Goal: Task Accomplishment & Management: Manage account settings

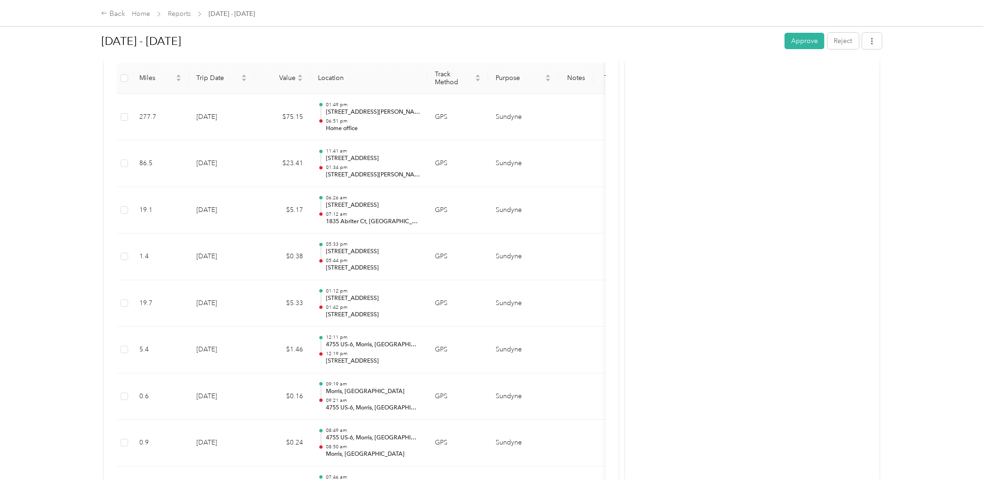
scroll to position [240, 0]
click at [807, 45] on button "Approve" at bounding box center [805, 41] width 40 height 16
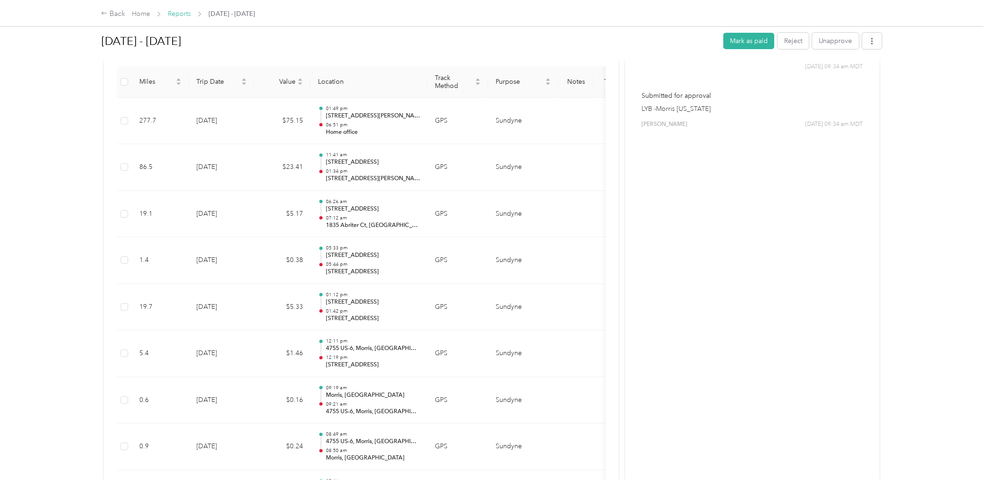
click at [184, 15] on link "Reports" at bounding box center [179, 14] width 23 height 8
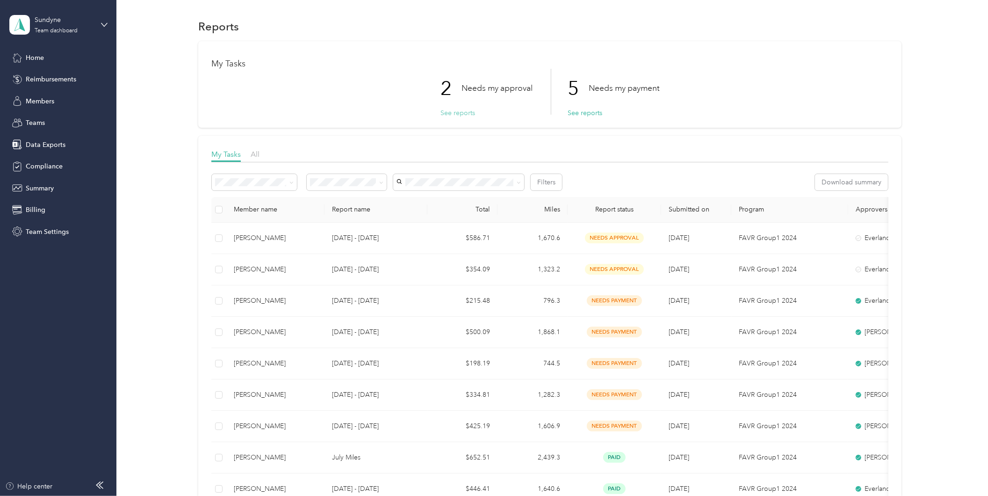
click at [457, 112] on button "See reports" at bounding box center [458, 113] width 35 height 10
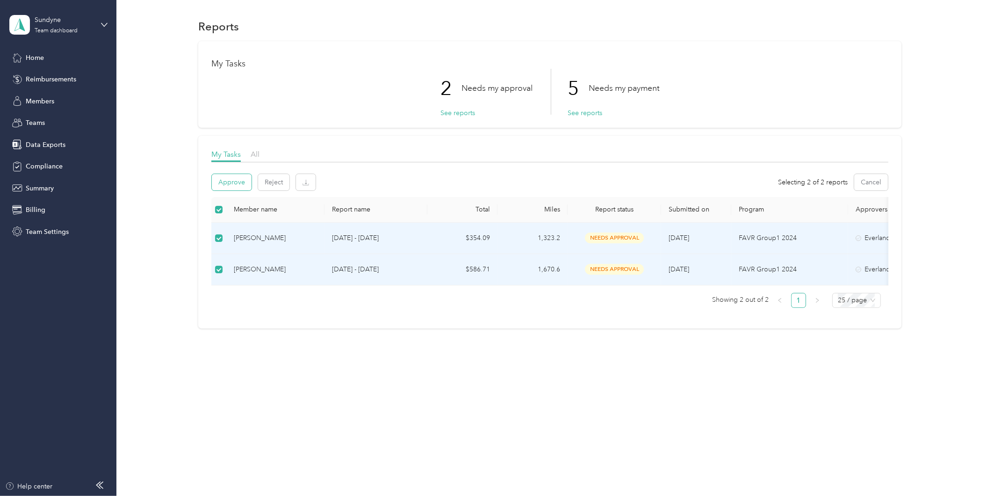
click at [239, 183] on button "Approve" at bounding box center [232, 182] width 40 height 16
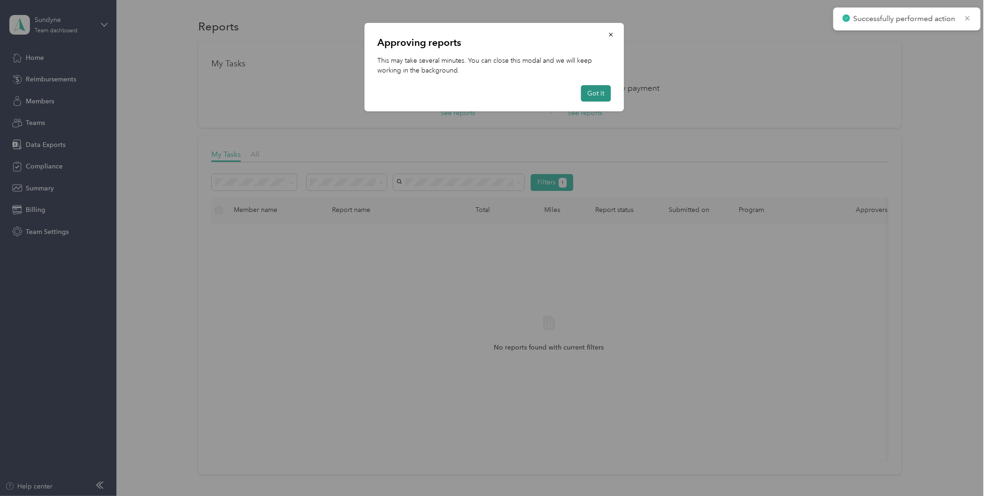
click at [596, 95] on button "Got it" at bounding box center [596, 93] width 30 height 16
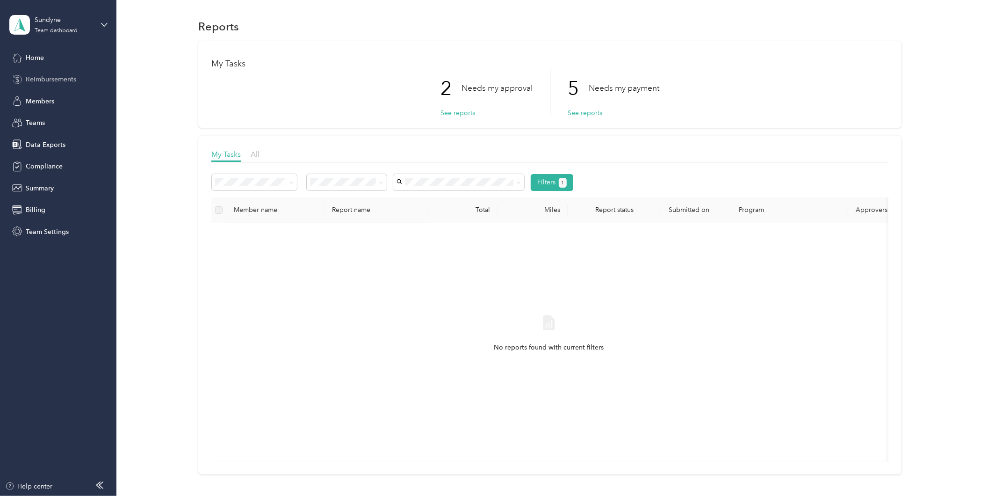
click at [63, 84] on div "Reimbursements" at bounding box center [58, 79] width 98 height 17
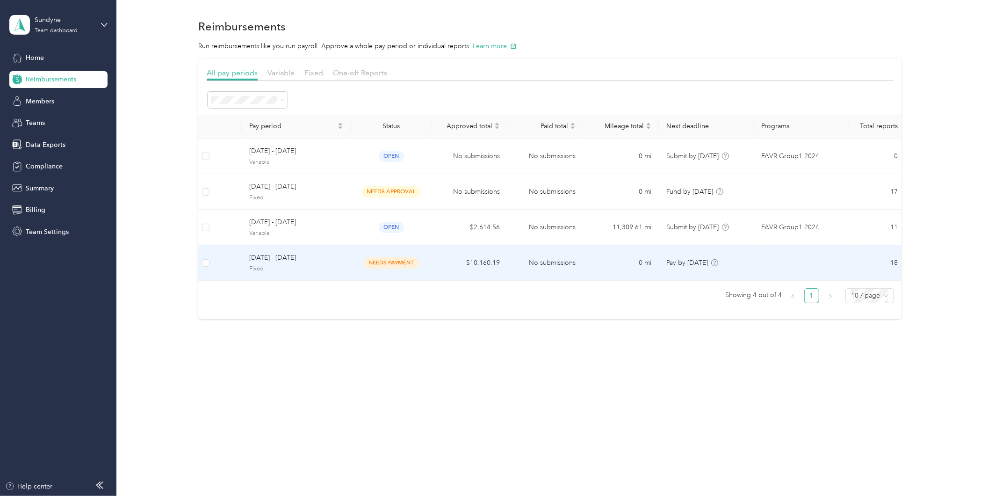
drag, startPoint x: 276, startPoint y: 270, endPoint x: 264, endPoint y: 269, distance: 11.7
click at [264, 269] on span "Fixed" at bounding box center [296, 269] width 94 height 8
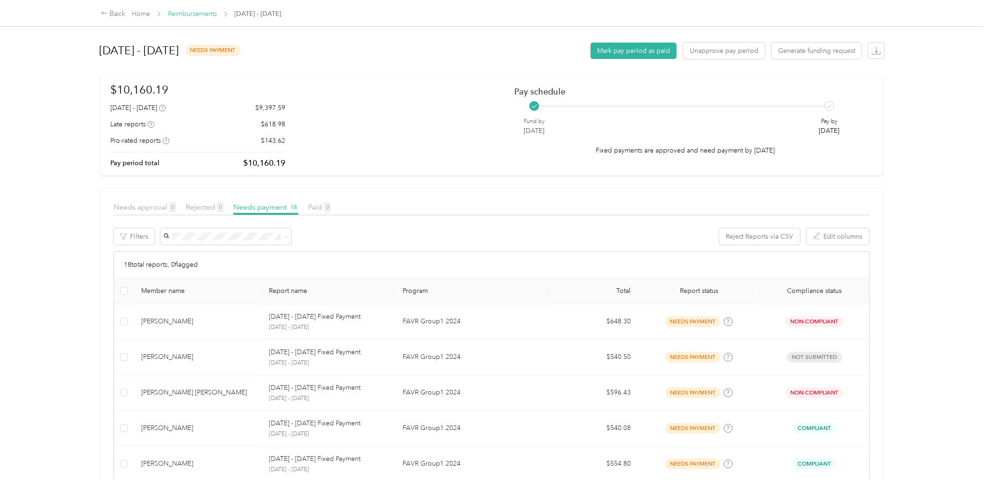
click at [197, 15] on link "Reimbursements" at bounding box center [192, 14] width 49 height 8
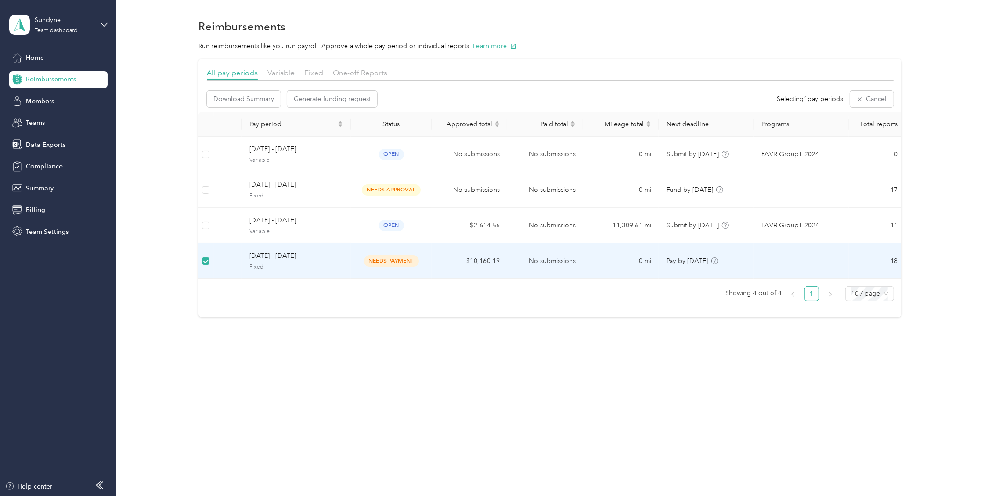
click at [211, 258] on td at bounding box center [205, 261] width 15 height 36
click at [268, 262] on span "[DATE] - [DATE]" at bounding box center [296, 258] width 94 height 10
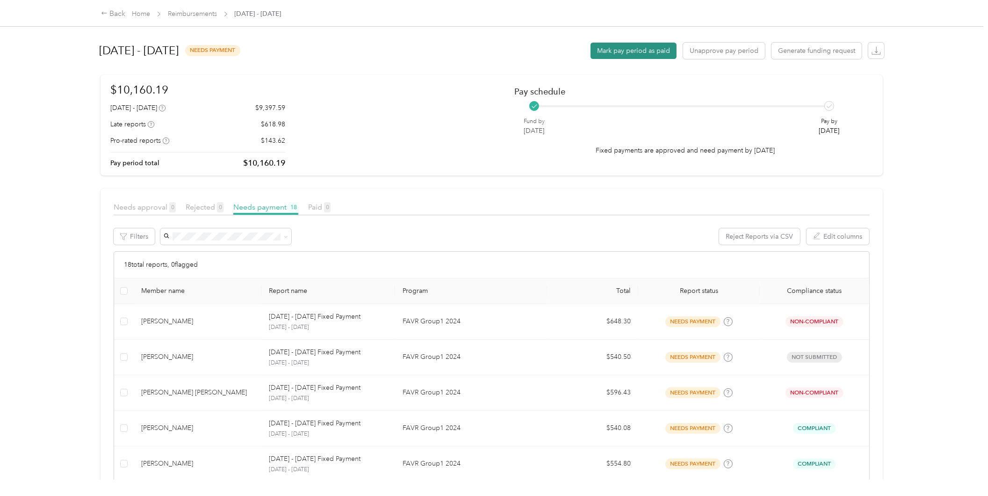
click at [634, 49] on button "Mark pay period as paid" at bounding box center [634, 51] width 86 height 16
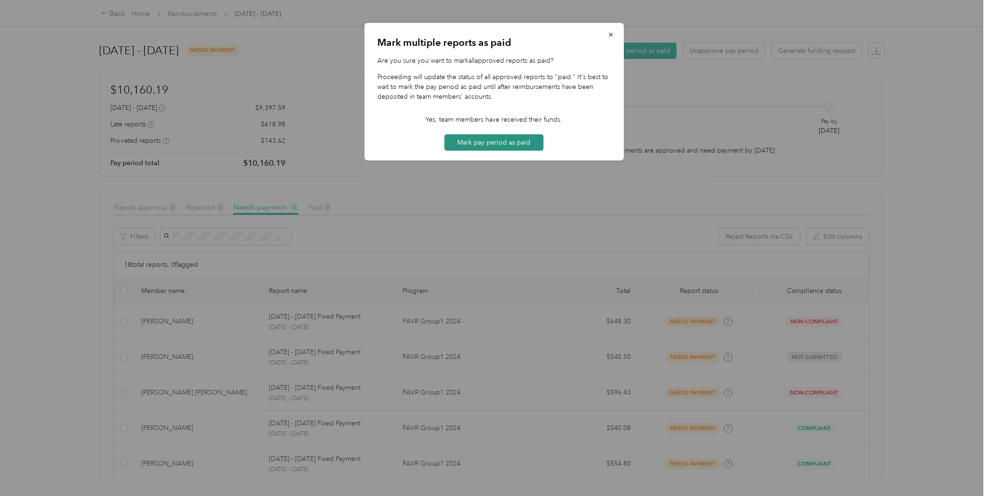
click at [515, 145] on button "Mark pay period as paid" at bounding box center [494, 142] width 99 height 16
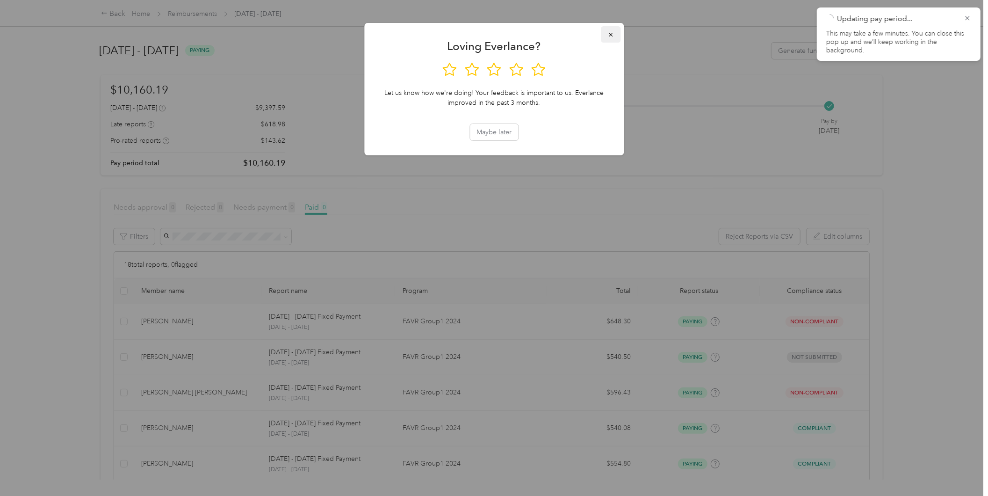
click at [610, 33] on icon "button" at bounding box center [611, 34] width 7 height 7
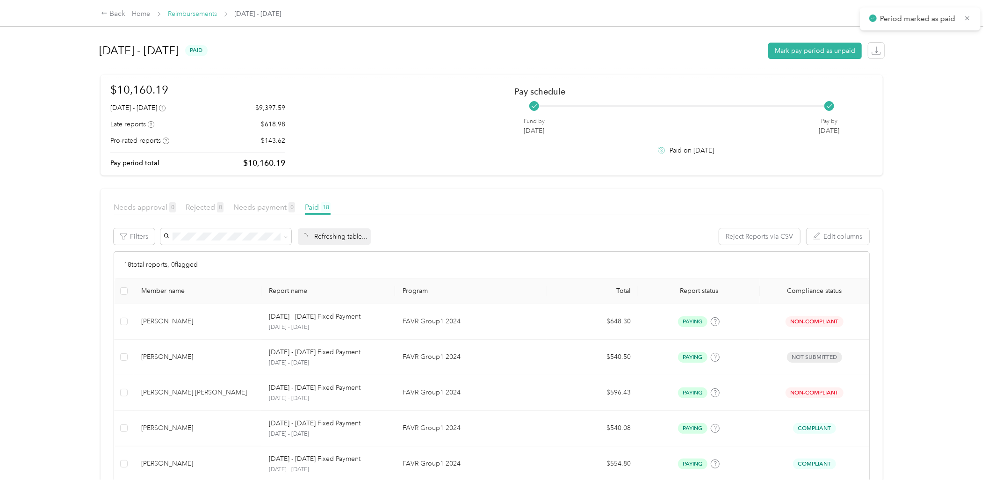
click at [214, 15] on link "Reimbursements" at bounding box center [192, 14] width 49 height 8
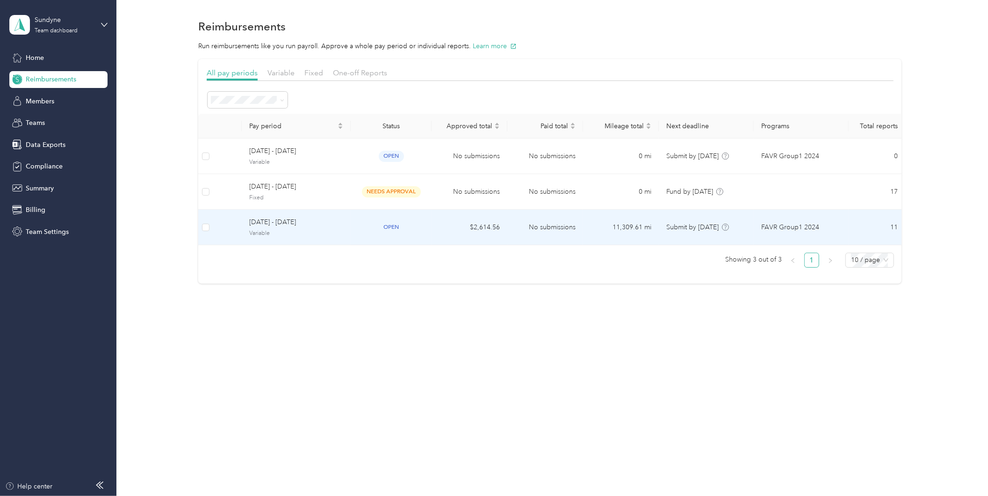
click at [256, 227] on div "[DATE] - [DATE] Variable" at bounding box center [296, 227] width 94 height 20
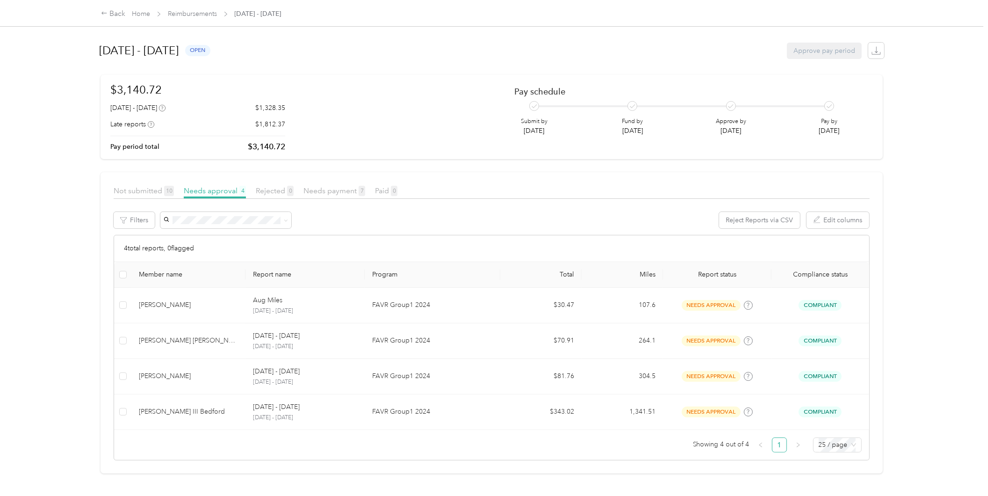
click at [62, 192] on div "Back Home Reimbursements [DATE] - [DATE] [DATE] - [DATE] open Approve pay perio…" at bounding box center [492, 248] width 984 height 496
drag, startPoint x: 192, startPoint y: 18, endPoint x: 175, endPoint y: 3, distance: 22.5
click at [192, 18] on span "Reimbursements" at bounding box center [192, 14] width 49 height 10
